Goal: Check status: Check status

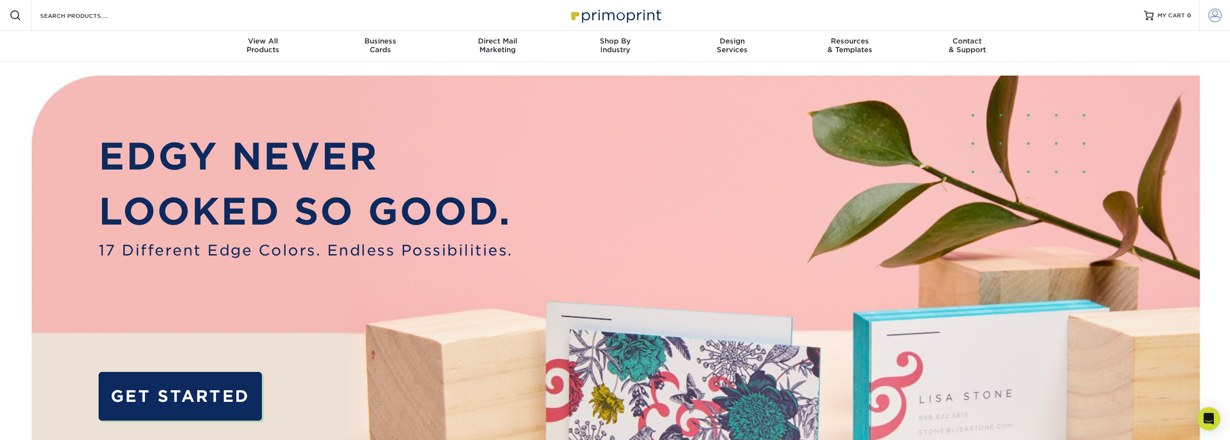
click at [1216, 20] on span at bounding box center [1216, 16] width 14 height 14
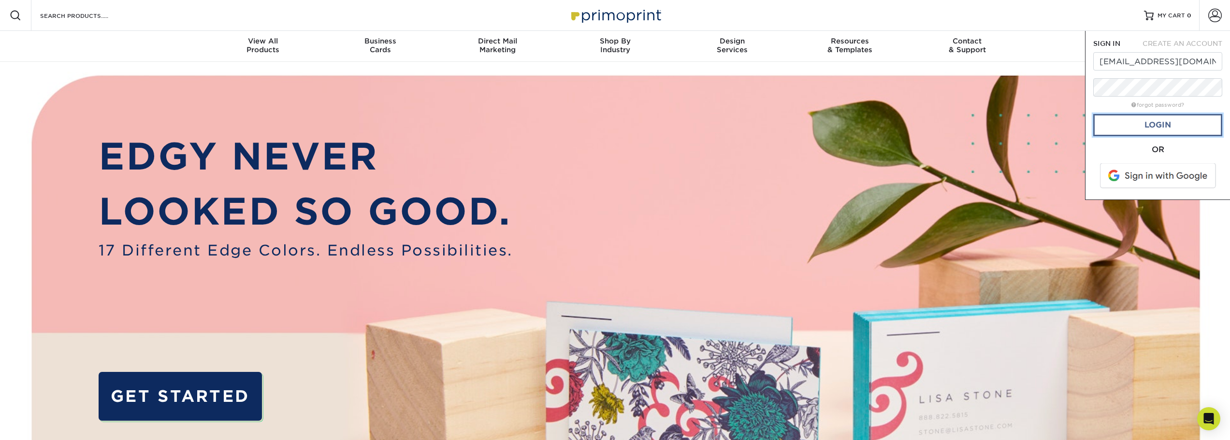
click at [1167, 125] on link "Login" at bounding box center [1158, 125] width 129 height 22
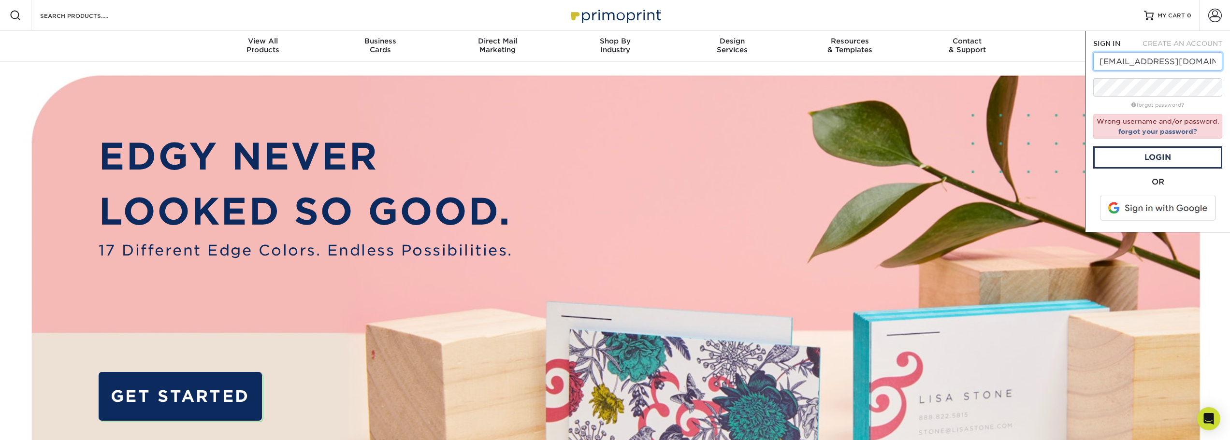
click at [1167, 58] on input "[EMAIL_ADDRESS][DOMAIN_NAME]" at bounding box center [1158, 61] width 129 height 18
type input "[EMAIL_ADDRESS][DOMAIN_NAME]"
click at [1168, 154] on link "Login" at bounding box center [1158, 157] width 129 height 22
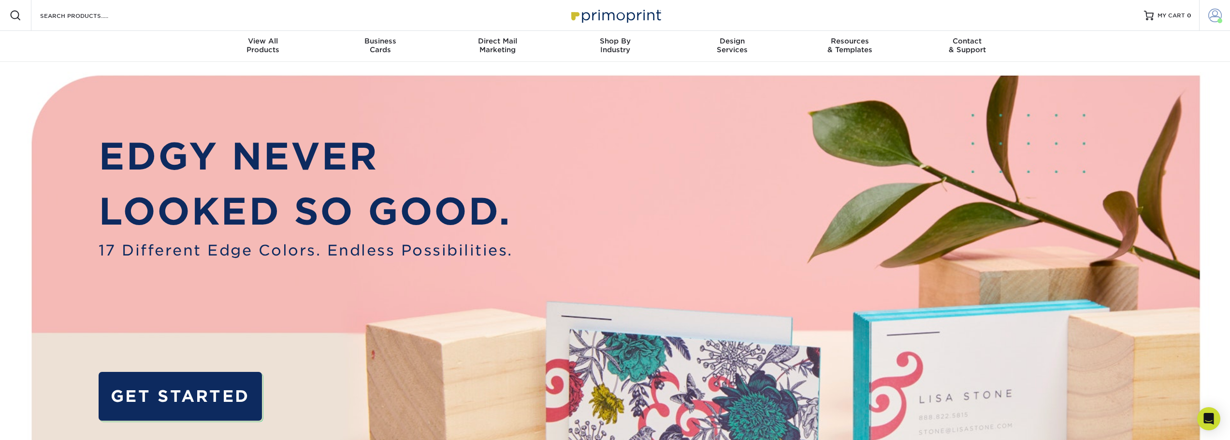
click at [1210, 17] on span at bounding box center [1216, 16] width 14 height 14
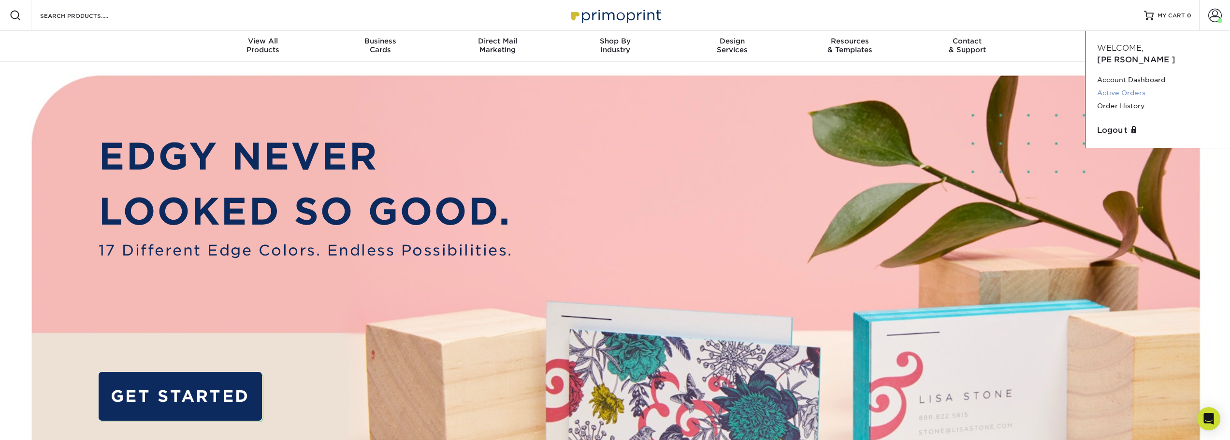
click at [1130, 87] on link "Active Orders" at bounding box center [1157, 93] width 121 height 13
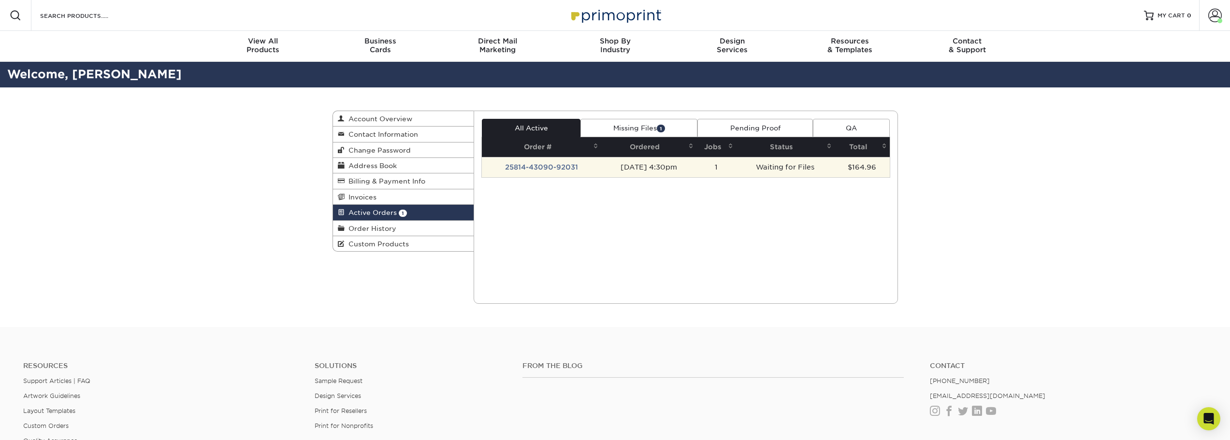
click at [556, 165] on td "25814-43090-92031" at bounding box center [541, 167] width 119 height 20
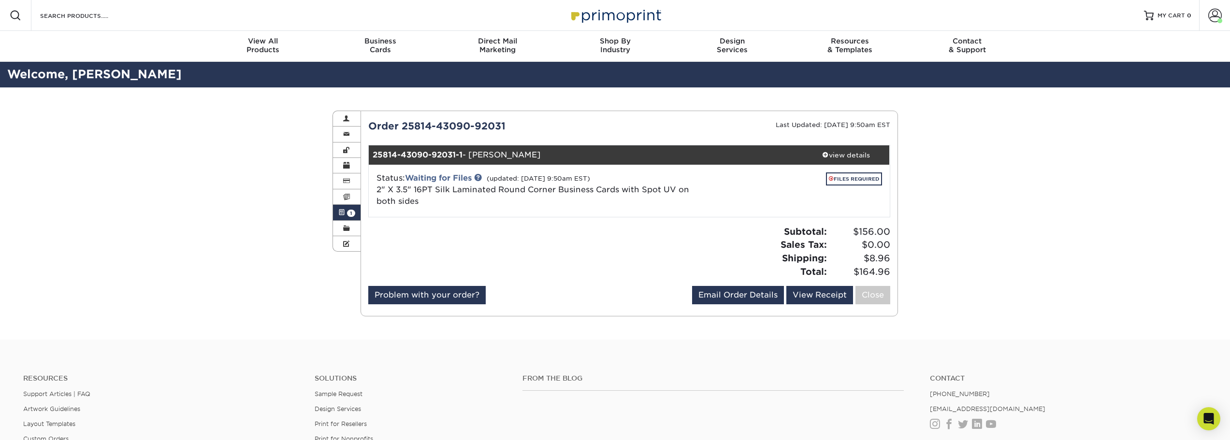
click at [340, 213] on span at bounding box center [341, 213] width 7 height 8
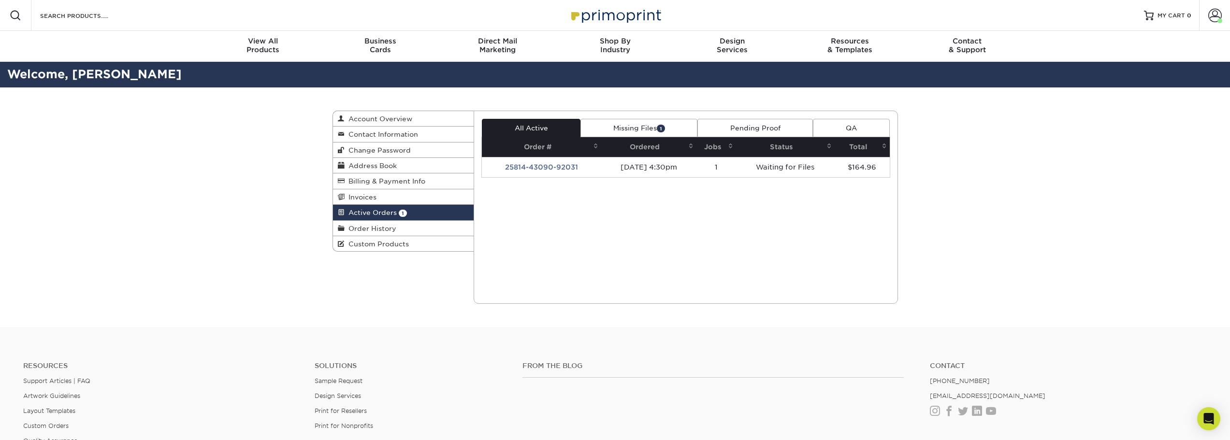
click at [633, 136] on link "Missing Files 1" at bounding box center [639, 128] width 117 height 18
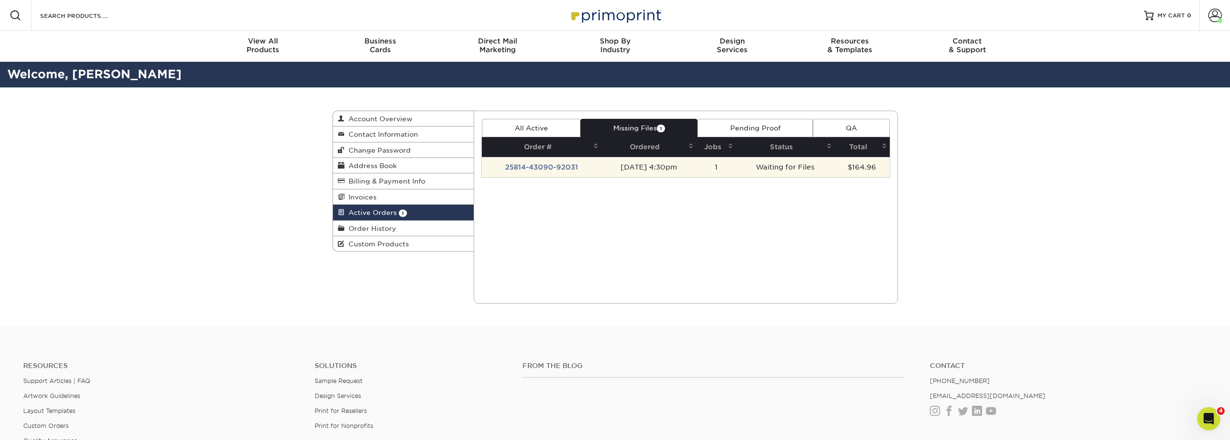
click at [548, 163] on td "25814-43090-92031" at bounding box center [541, 167] width 119 height 20
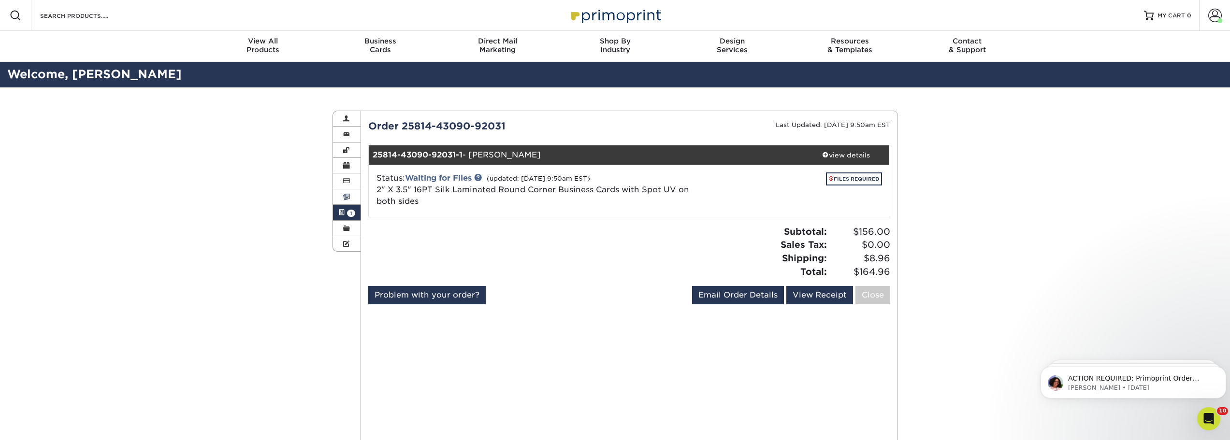
click at [344, 196] on span at bounding box center [346, 197] width 7 height 8
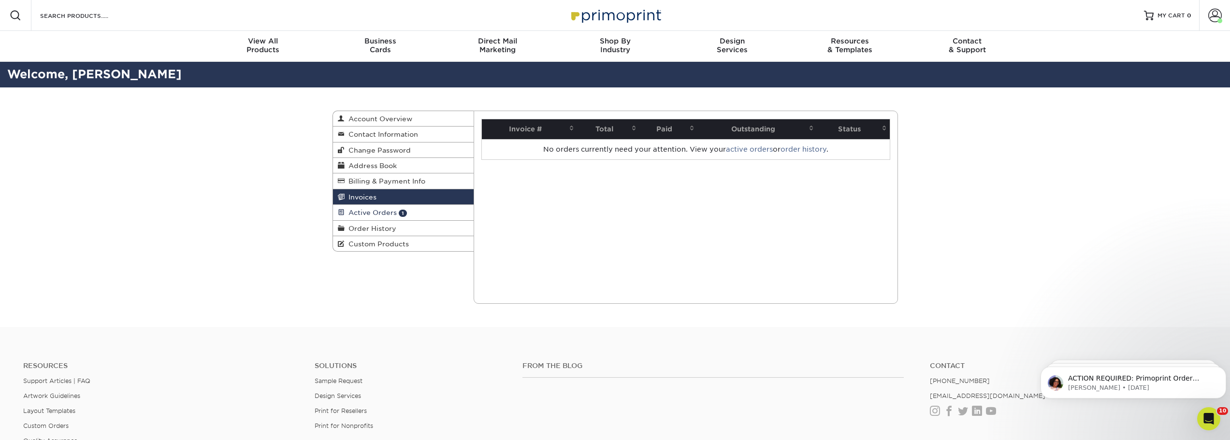
click at [375, 214] on span "Active Orders" at bounding box center [371, 213] width 52 height 8
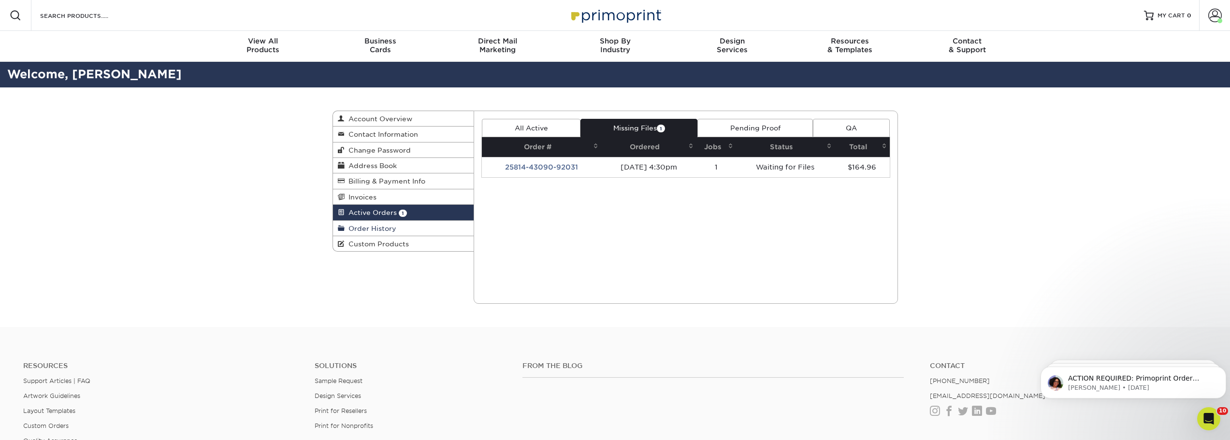
click at [371, 228] on span "Order History" at bounding box center [371, 229] width 52 height 8
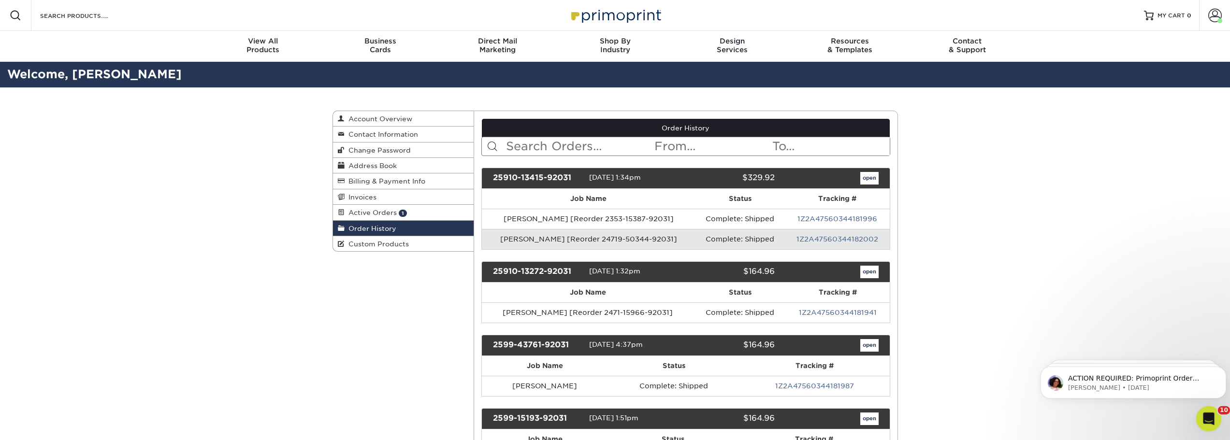
click at [1207, 420] on icon "Open Intercom Messenger" at bounding box center [1208, 418] width 16 height 16
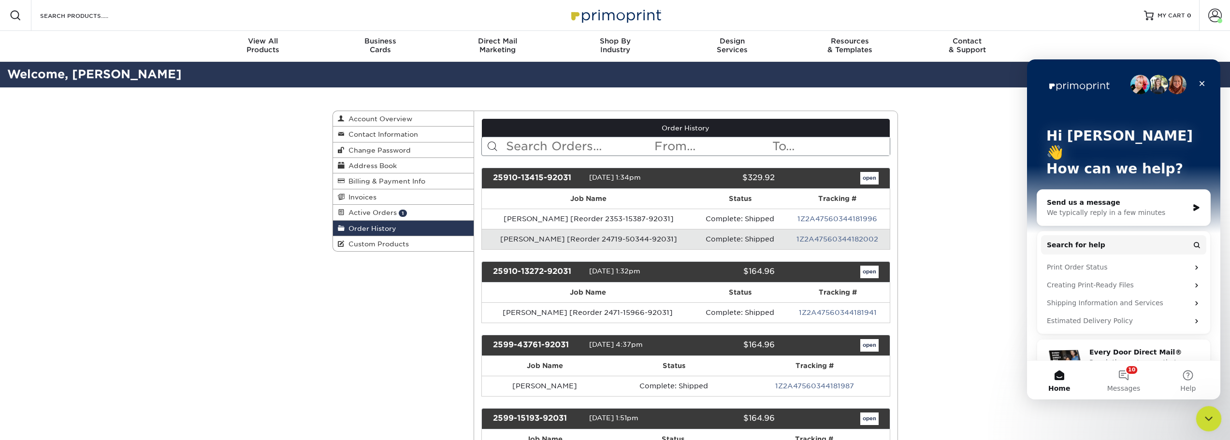
click at [1212, 418] on icon "Close Intercom Messenger" at bounding box center [1208, 418] width 12 height 12
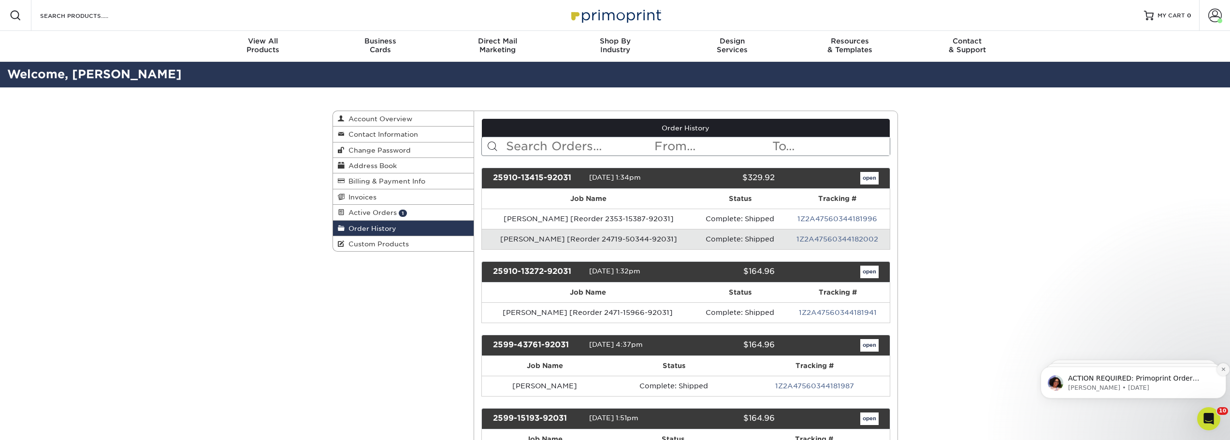
click at [1222, 368] on icon "Dismiss notification" at bounding box center [1223, 369] width 3 height 3
click at [1221, 373] on button "Dismiss notification" at bounding box center [1223, 370] width 13 height 13
click at [1225, 370] on icon "Dismiss notification" at bounding box center [1223, 369] width 5 height 5
click at [389, 229] on span "Order History" at bounding box center [371, 229] width 52 height 8
